Goal: Task Accomplishment & Management: Use online tool/utility

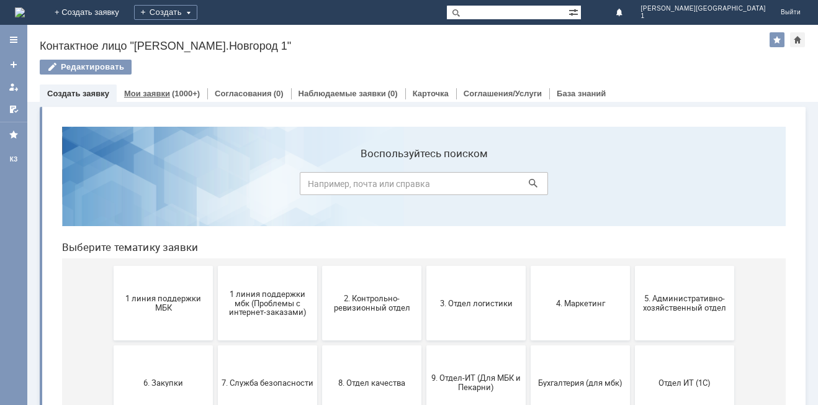
click at [158, 96] on link "Мои заявки" at bounding box center [147, 93] width 46 height 9
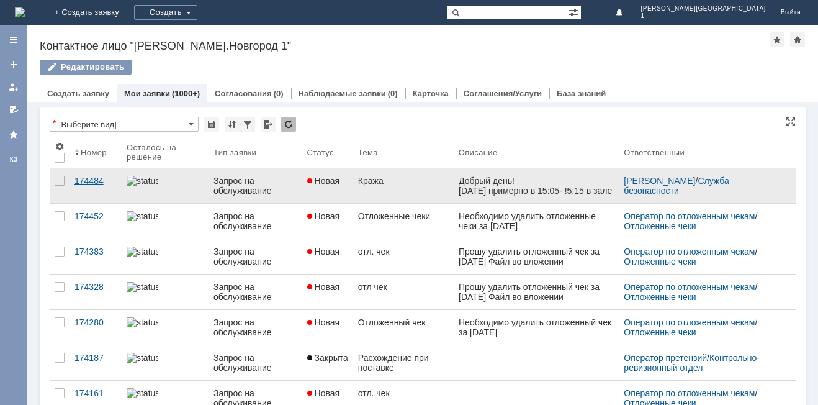
click at [91, 176] on div "174484" at bounding box center [96, 181] width 42 height 10
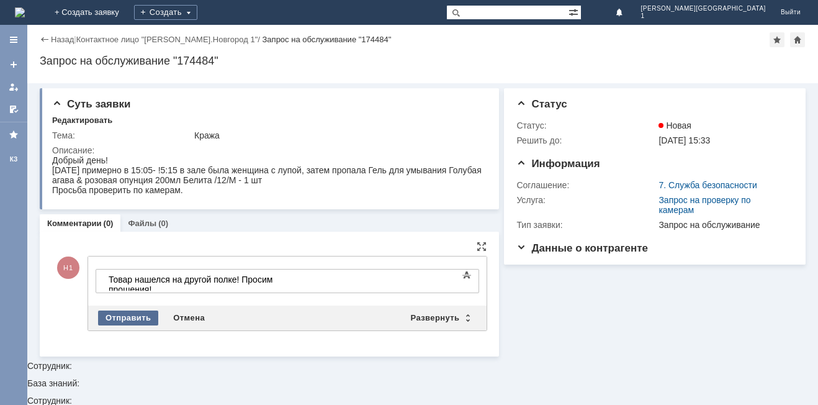
click at [143, 316] on div "Отправить" at bounding box center [128, 317] width 60 height 15
